Goal: Task Accomplishment & Management: Use online tool/utility

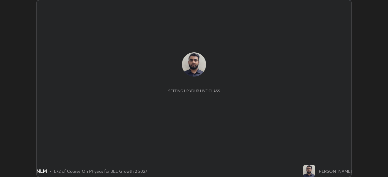
scroll to position [177, 388]
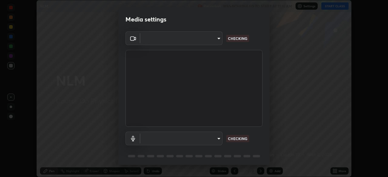
type input "7da4a789ca5c3b289f91b878aebf3769d603dce1d3acf67b661988e88742cb6b"
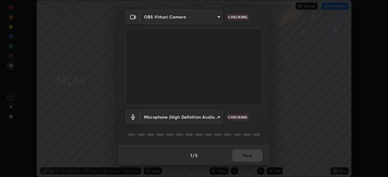
click at [213, 119] on body "Erase all NLM Recording WAS SCHEDULED TO START AT 11:15 AM Settings START CLASS…" at bounding box center [194, 88] width 388 height 177
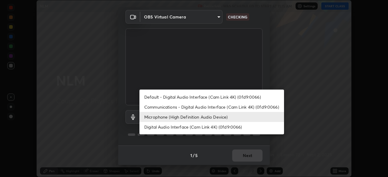
click at [215, 99] on li "Default - Digital Audio Interface (Cam Link 4K) (0fd9:0066)" at bounding box center [212, 97] width 145 height 10
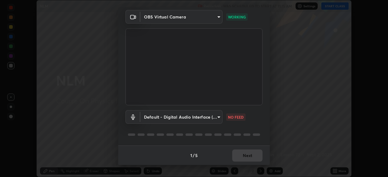
click at [212, 118] on body "Erase all NLM Recording WAS SCHEDULED TO START AT 11:15 AM Settings START CLASS…" at bounding box center [194, 88] width 388 height 177
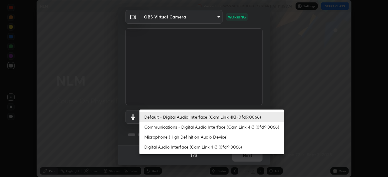
click at [201, 136] on li "Microphone (High Definition Audio Device)" at bounding box center [212, 137] width 145 height 10
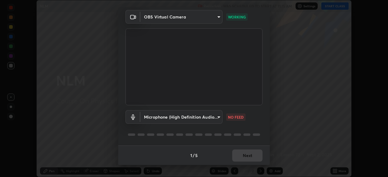
type input "fc50d598a4e82581c73c0281820f68cfb1fb4fdb9e2a923d7e9252219d3fd878"
click at [242, 157] on button "Next" at bounding box center [247, 156] width 30 height 12
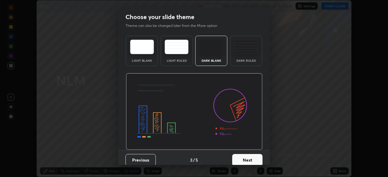
click at [244, 158] on button "Next" at bounding box center [247, 160] width 30 height 12
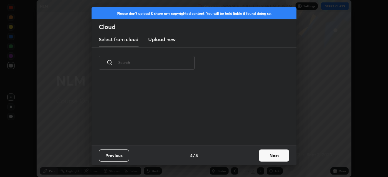
scroll to position [67, 195]
click at [264, 158] on button "Next" at bounding box center [274, 156] width 30 height 12
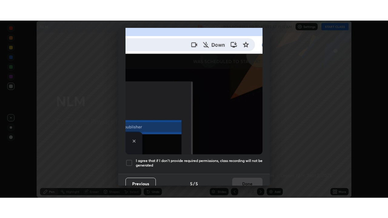
scroll to position [145, 0]
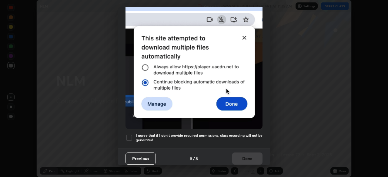
click at [229, 133] on h5 "I agree that if I don't provide required permissions, class recording will not …" at bounding box center [199, 137] width 127 height 9
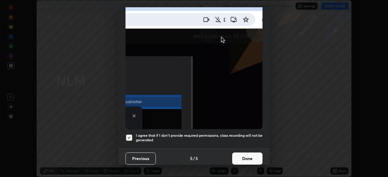
click at [240, 156] on button "Done" at bounding box center [247, 159] width 30 height 12
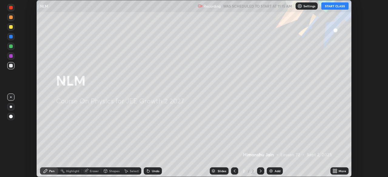
click at [336, 170] on icon at bounding box center [337, 171] width 2 height 2
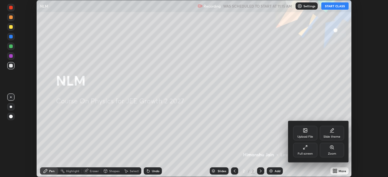
click at [304, 147] on icon at bounding box center [305, 147] width 5 height 5
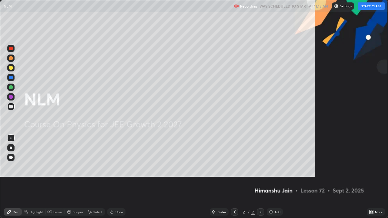
scroll to position [218, 388]
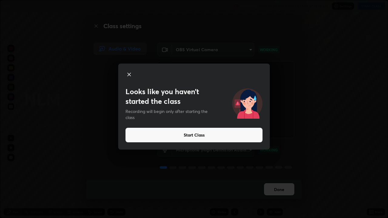
click at [144, 138] on button "Start Class" at bounding box center [194, 135] width 137 height 15
click at [197, 137] on button "Start Class" at bounding box center [194, 135] width 137 height 15
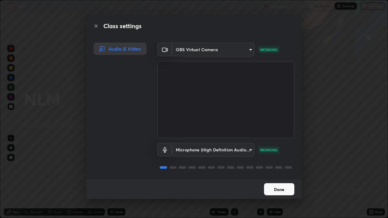
click at [276, 177] on button "Done" at bounding box center [279, 190] width 30 height 12
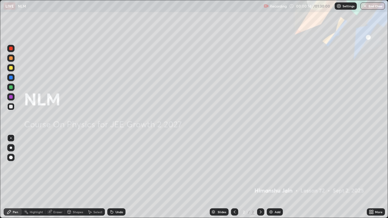
click at [275, 177] on div "Add" at bounding box center [278, 212] width 6 height 3
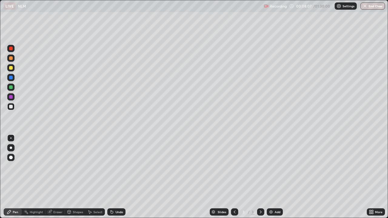
click at [13, 78] on div at bounding box center [10, 77] width 7 height 7
click at [10, 97] on div at bounding box center [11, 97] width 4 height 4
click at [278, 177] on div "Add" at bounding box center [275, 212] width 16 height 7
click at [79, 177] on div "Shapes" at bounding box center [78, 212] width 10 height 3
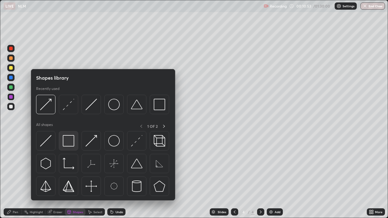
click at [70, 145] on img at bounding box center [69, 141] width 12 height 12
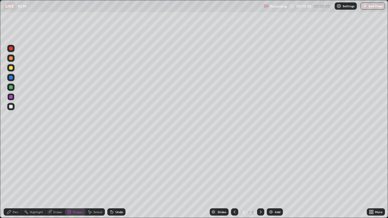
click at [73, 177] on div "Shapes" at bounding box center [78, 212] width 10 height 3
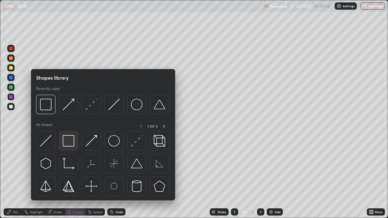
click at [72, 142] on img at bounding box center [69, 141] width 12 height 12
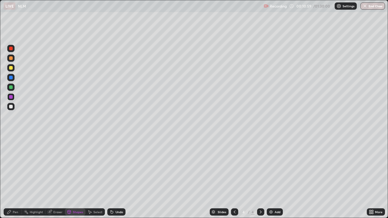
click at [12, 107] on div at bounding box center [11, 107] width 4 height 4
click at [19, 177] on div "Pen" at bounding box center [13, 212] width 18 height 7
click at [11, 95] on div at bounding box center [10, 96] width 7 height 7
click at [79, 177] on div "Shapes" at bounding box center [78, 212] width 10 height 3
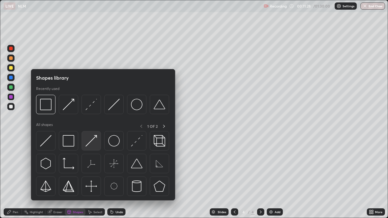
click at [92, 141] on img at bounding box center [92, 141] width 12 height 12
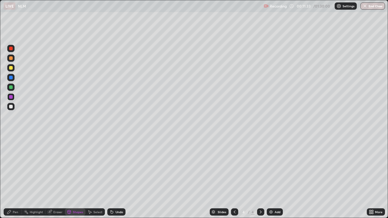
click at [11, 177] on icon at bounding box center [9, 212] width 5 height 5
click at [96, 177] on div "Select" at bounding box center [97, 212] width 9 height 3
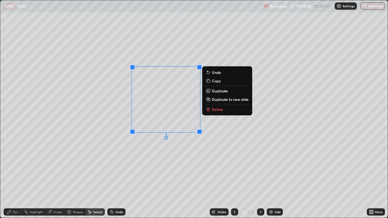
click at [103, 166] on div "0 ° Undo Copy Duplicate Duplicate to new slide Delete" at bounding box center [194, 109] width 388 height 218
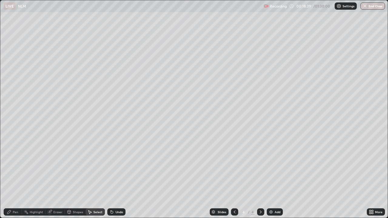
click at [17, 177] on div "Pen" at bounding box center [15, 212] width 5 height 3
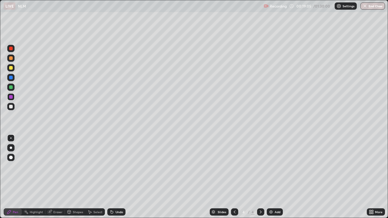
click at [10, 108] on div at bounding box center [11, 107] width 4 height 4
click at [11, 97] on div at bounding box center [11, 97] width 4 height 4
click at [12, 106] on div at bounding box center [11, 107] width 4 height 4
click at [275, 177] on div "Add" at bounding box center [278, 212] width 6 height 3
click at [12, 69] on div at bounding box center [11, 68] width 4 height 4
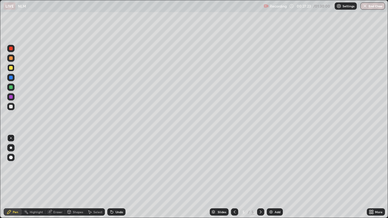
click at [102, 177] on div "Select" at bounding box center [95, 212] width 19 height 7
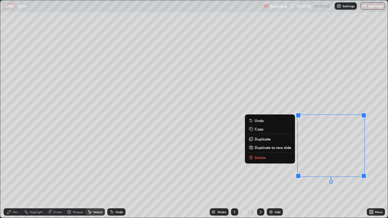
click at [261, 161] on button "Delete" at bounding box center [270, 157] width 45 height 7
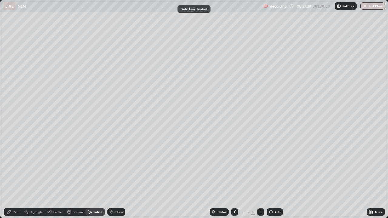
click at [13, 177] on div "Pen" at bounding box center [15, 212] width 5 height 3
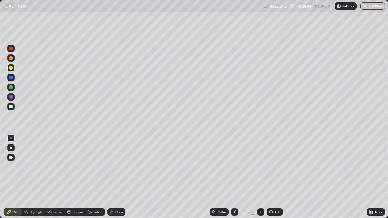
click at [11, 108] on div at bounding box center [11, 107] width 4 height 4
click at [11, 69] on div at bounding box center [11, 68] width 4 height 4
click at [118, 177] on div "Undo" at bounding box center [116, 212] width 18 height 7
click at [120, 177] on div "Undo" at bounding box center [120, 212] width 8 height 3
click at [275, 177] on div "Add" at bounding box center [278, 212] width 6 height 3
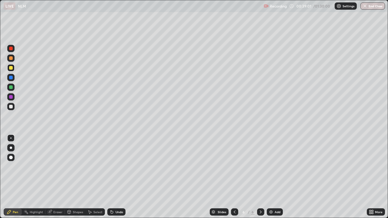
click at [60, 177] on div "Eraser" at bounding box center [57, 212] width 9 height 3
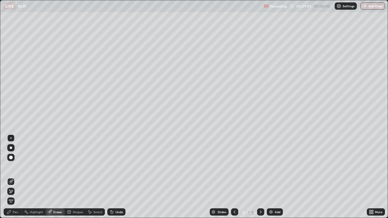
click at [76, 177] on div "Shapes" at bounding box center [78, 212] width 10 height 3
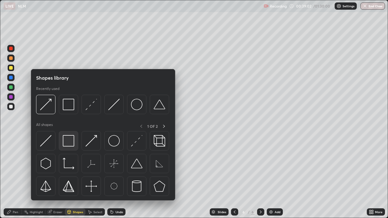
click at [72, 144] on img at bounding box center [69, 141] width 12 height 12
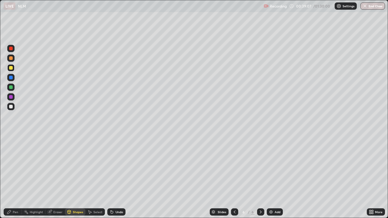
click at [12, 108] on div at bounding box center [10, 106] width 7 height 7
click at [76, 177] on div "Shapes" at bounding box center [78, 212] width 10 height 3
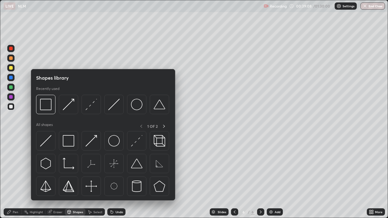
click at [71, 145] on img at bounding box center [69, 141] width 12 height 12
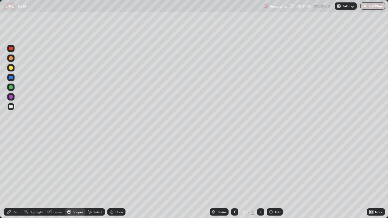
click at [18, 177] on div "Pen" at bounding box center [13, 212] width 18 height 7
click at [118, 177] on div "Undo" at bounding box center [120, 212] width 8 height 3
click at [77, 177] on div "Shapes" at bounding box center [78, 212] width 10 height 3
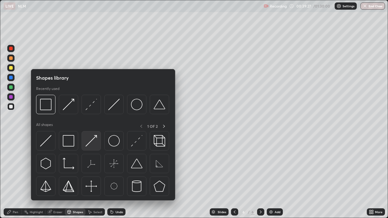
click at [96, 144] on img at bounding box center [92, 141] width 12 height 12
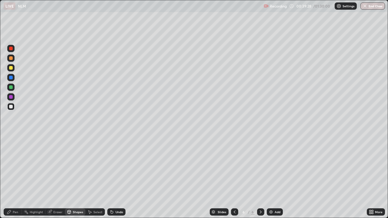
click at [12, 69] on div at bounding box center [11, 68] width 4 height 4
click at [15, 177] on div "Pen" at bounding box center [15, 212] width 5 height 3
click at [12, 108] on div at bounding box center [11, 107] width 4 height 4
click at [12, 97] on div at bounding box center [11, 97] width 4 height 4
click at [100, 177] on div "Select" at bounding box center [97, 212] width 9 height 3
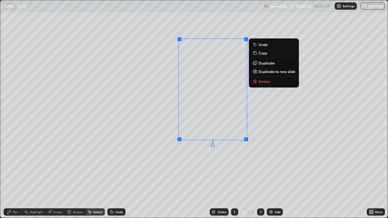
click at [261, 62] on p "Duplicate" at bounding box center [267, 63] width 16 height 5
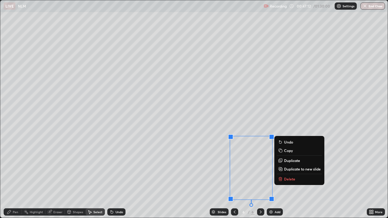
click at [16, 177] on div "Pen" at bounding box center [15, 212] width 5 height 3
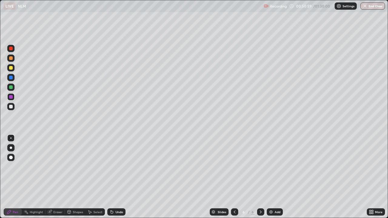
click at [275, 177] on div "Add" at bounding box center [275, 212] width 16 height 7
click at [76, 177] on div "Shapes" at bounding box center [78, 212] width 10 height 3
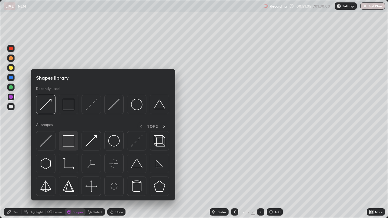
click at [70, 144] on img at bounding box center [69, 141] width 12 height 12
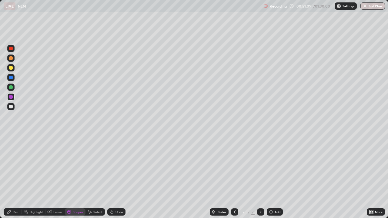
click at [12, 108] on div at bounding box center [10, 106] width 7 height 7
click at [17, 177] on div "Pen" at bounding box center [15, 212] width 5 height 3
click at [80, 177] on div "Shapes" at bounding box center [75, 212] width 21 height 7
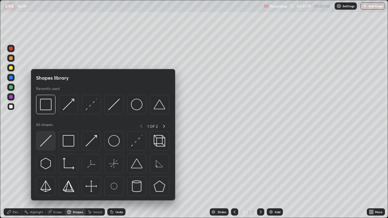
click at [49, 141] on img at bounding box center [46, 141] width 12 height 12
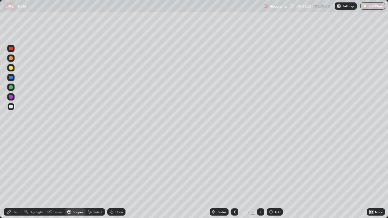
click at [13, 68] on div at bounding box center [10, 67] width 7 height 7
click at [12, 177] on div "Pen" at bounding box center [13, 212] width 18 height 7
click at [9, 98] on div at bounding box center [11, 97] width 4 height 4
click at [81, 177] on div "Shapes" at bounding box center [78, 212] width 10 height 3
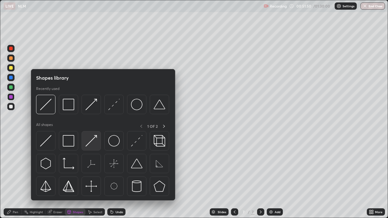
click at [92, 143] on img at bounding box center [92, 141] width 12 height 12
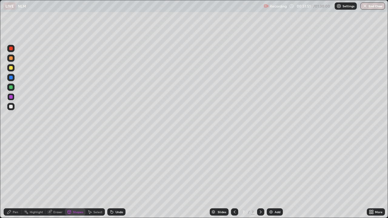
click at [12, 88] on div at bounding box center [11, 88] width 4 height 4
click at [15, 177] on div "Pen" at bounding box center [15, 212] width 5 height 3
click at [117, 177] on div "Undo" at bounding box center [120, 212] width 8 height 3
click at [115, 177] on div "Undo" at bounding box center [116, 212] width 18 height 7
click at [117, 177] on div "Undo" at bounding box center [120, 212] width 8 height 3
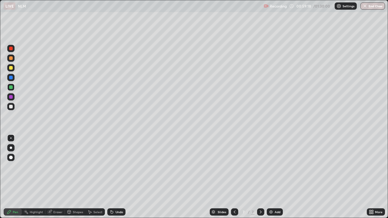
click at [118, 177] on div "Undo" at bounding box center [120, 212] width 8 height 3
click at [120, 177] on div "Undo" at bounding box center [120, 212] width 8 height 3
click at [121, 177] on div "Undo" at bounding box center [120, 212] width 8 height 3
click at [122, 177] on div "Undo" at bounding box center [120, 212] width 8 height 3
click at [75, 177] on div "Shapes" at bounding box center [75, 212] width 21 height 7
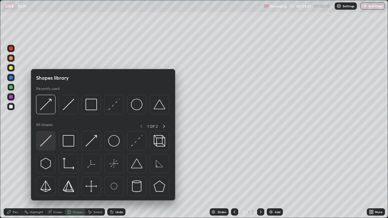
click at [48, 141] on img at bounding box center [46, 141] width 12 height 12
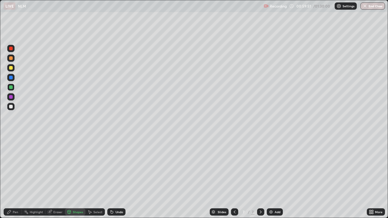
click at [15, 177] on div "Pen" at bounding box center [15, 212] width 5 height 3
click at [12, 97] on div at bounding box center [11, 97] width 4 height 4
click at [275, 177] on div "Add" at bounding box center [278, 212] width 6 height 3
click at [79, 177] on div "Shapes" at bounding box center [75, 212] width 21 height 7
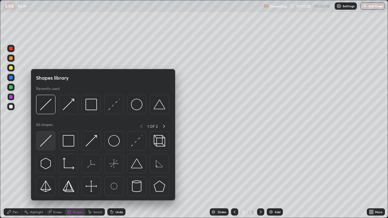
click at [49, 143] on img at bounding box center [46, 141] width 12 height 12
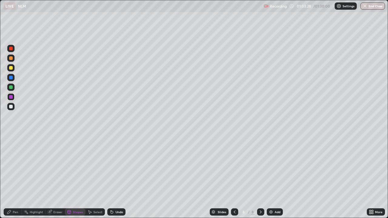
click at [75, 177] on div "Shapes" at bounding box center [75, 212] width 21 height 7
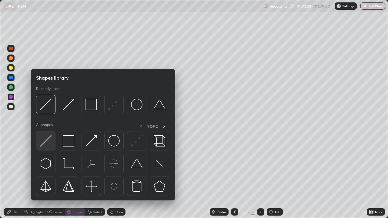
click at [51, 144] on img at bounding box center [46, 141] width 12 height 12
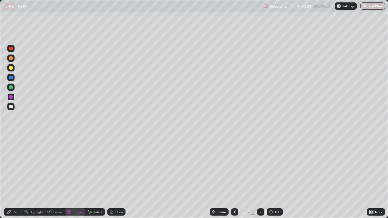
click at [11, 108] on div at bounding box center [11, 107] width 4 height 4
click at [12, 177] on div "Pen" at bounding box center [13, 212] width 18 height 7
click at [76, 177] on div "Shapes" at bounding box center [78, 212] width 10 height 3
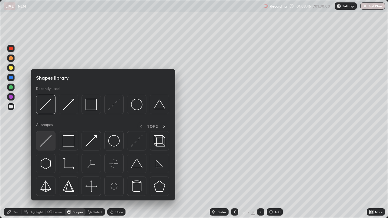
click at [49, 142] on img at bounding box center [46, 141] width 12 height 12
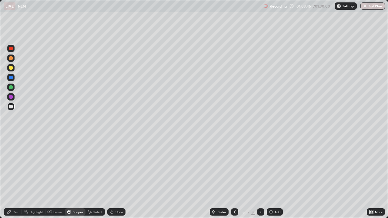
click at [12, 87] on div at bounding box center [11, 88] width 4 height 4
click at [15, 177] on div "Pen" at bounding box center [15, 212] width 5 height 3
click at [76, 177] on div "Shapes" at bounding box center [78, 212] width 10 height 3
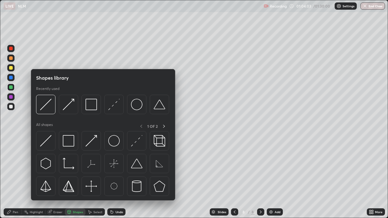
click at [95, 143] on img at bounding box center [92, 141] width 12 height 12
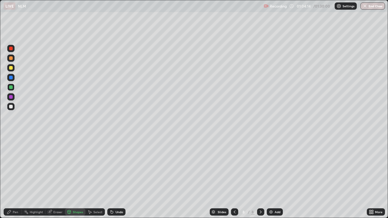
click at [10, 68] on div at bounding box center [11, 68] width 4 height 4
click at [15, 177] on div "Pen" at bounding box center [15, 212] width 5 height 3
click at [80, 177] on div "Shapes" at bounding box center [78, 212] width 10 height 3
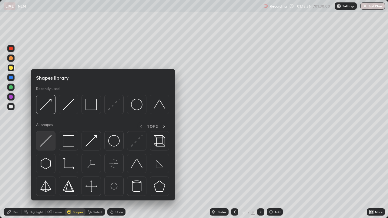
click at [49, 144] on img at bounding box center [46, 141] width 12 height 12
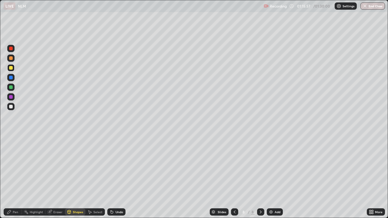
click at [78, 177] on div "Shapes" at bounding box center [78, 212] width 10 height 3
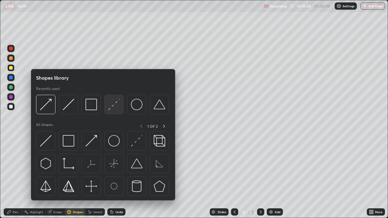
click at [113, 108] on img at bounding box center [114, 105] width 12 height 12
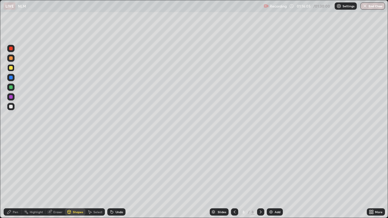
click at [19, 177] on div "Pen" at bounding box center [13, 212] width 18 height 7
click at [12, 88] on div at bounding box center [11, 88] width 4 height 4
click at [80, 177] on div "Shapes" at bounding box center [78, 212] width 10 height 3
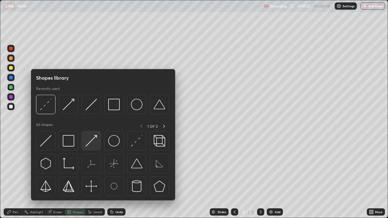
click at [94, 141] on img at bounding box center [92, 141] width 12 height 12
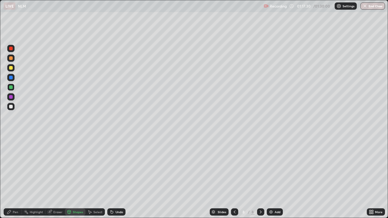
click at [19, 177] on div "Pen" at bounding box center [13, 212] width 18 height 7
click at [116, 177] on div "Undo" at bounding box center [116, 212] width 18 height 7
click at [118, 177] on div "Undo" at bounding box center [120, 212] width 8 height 3
click at [80, 177] on div "Shapes" at bounding box center [78, 212] width 10 height 3
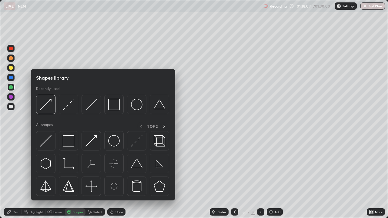
click at [94, 141] on img at bounding box center [92, 141] width 12 height 12
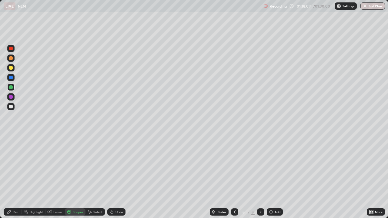
click at [12, 96] on div at bounding box center [11, 97] width 4 height 4
click at [16, 177] on div "Pen" at bounding box center [15, 212] width 5 height 3
click at [122, 177] on div "Undo" at bounding box center [120, 212] width 8 height 3
click at [77, 177] on div "Shapes" at bounding box center [75, 212] width 21 height 7
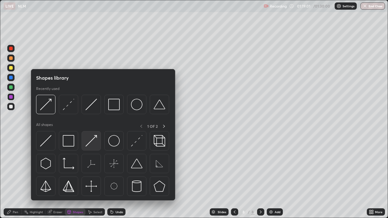
click at [92, 142] on img at bounding box center [92, 141] width 12 height 12
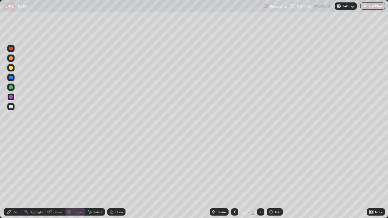
click at [14, 88] on div at bounding box center [10, 87] width 7 height 7
click at [14, 69] on div at bounding box center [10, 67] width 7 height 7
click at [14, 177] on div "Pen" at bounding box center [15, 212] width 5 height 3
click at [9, 106] on div at bounding box center [11, 107] width 4 height 4
click at [81, 177] on div "Shapes" at bounding box center [78, 212] width 10 height 3
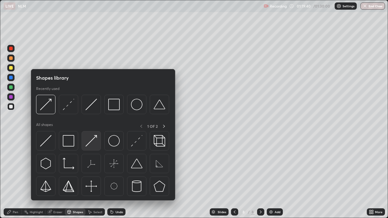
click at [94, 145] on img at bounding box center [92, 141] width 12 height 12
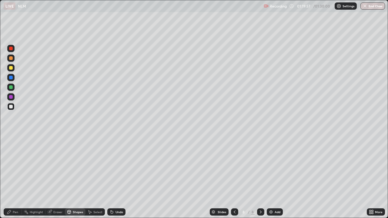
click at [18, 177] on div "Pen" at bounding box center [15, 212] width 5 height 3
click at [370, 7] on button "End Class" at bounding box center [373, 5] width 25 height 7
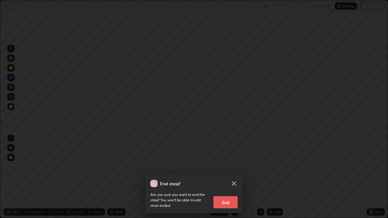
click at [226, 177] on button "End" at bounding box center [226, 203] width 24 height 12
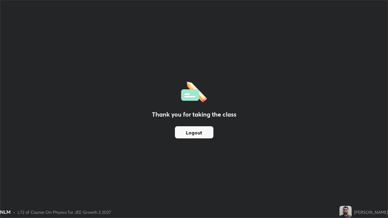
click at [192, 133] on button "Logout" at bounding box center [194, 133] width 39 height 12
